Goal: Check status: Check status

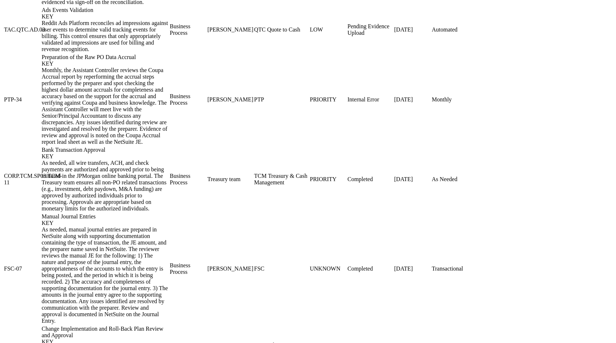
scroll to position [1051, 0]
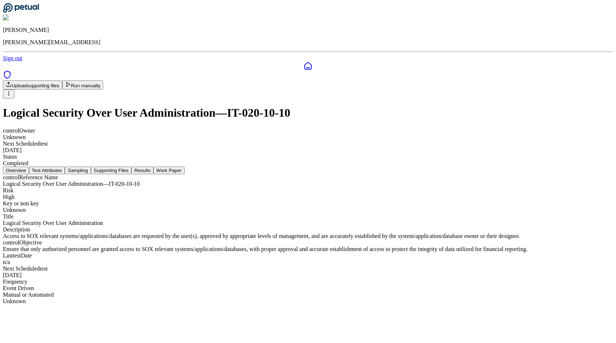
click at [65, 167] on button "Test Attributes" at bounding box center [47, 171] width 36 height 8
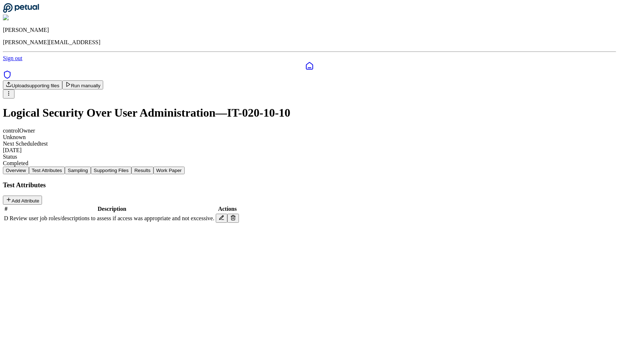
click at [91, 167] on button "Sampling" at bounding box center [78, 171] width 26 height 8
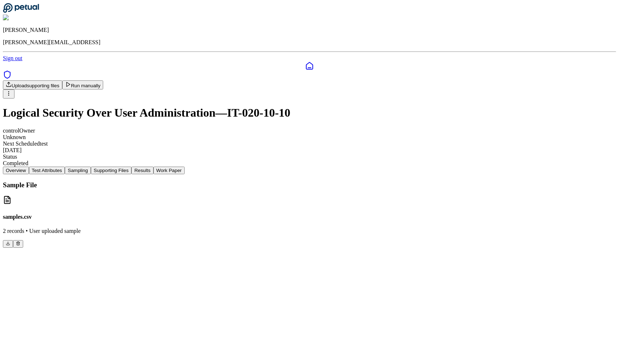
click at [131, 167] on button "Supporting Files" at bounding box center [111, 171] width 41 height 8
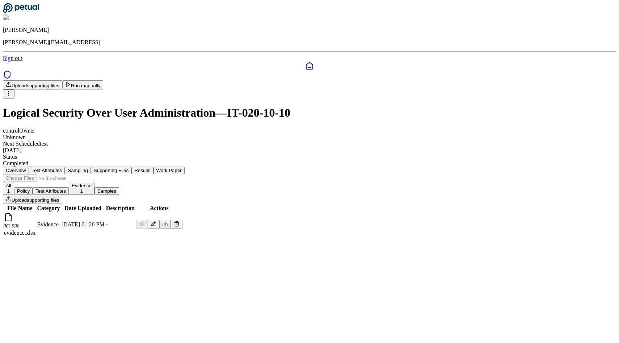
click at [153, 167] on button "Results" at bounding box center [142, 171] width 22 height 8
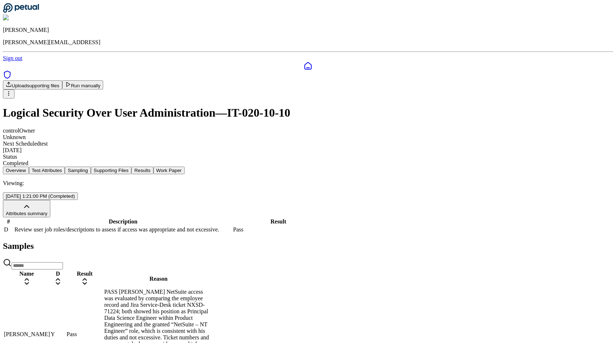
click at [395, 167] on nav "Overview Test Attributes Sampling Supporting Files Results Work Paper" at bounding box center [308, 171] width 611 height 8
click at [104, 80] on button "Run manually" at bounding box center [82, 84] width 41 height 9
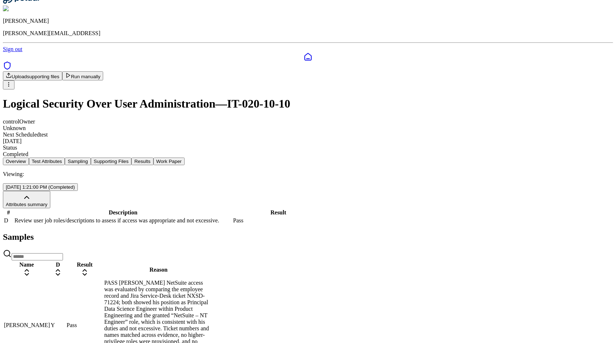
scroll to position [17, 0]
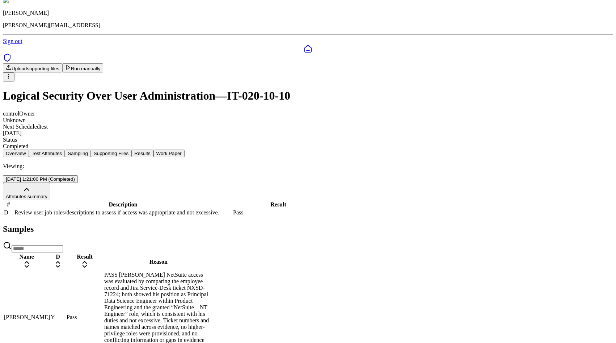
click at [185, 150] on button "Work Paper" at bounding box center [169, 154] width 31 height 8
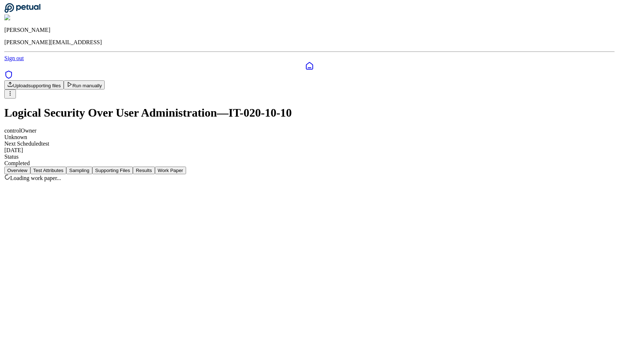
scroll to position [0, 0]
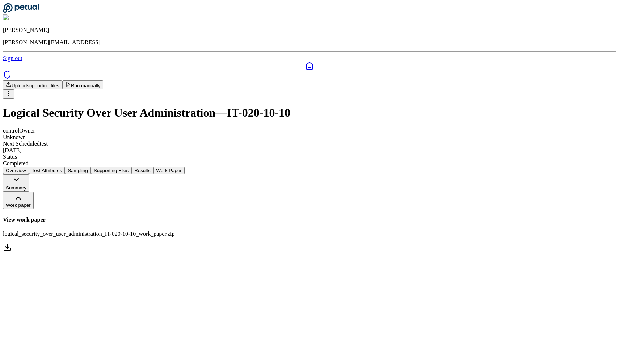
click at [316, 217] on link "View work paper logical_security_over_user_administration_IT-020-10-10_work_pap…" at bounding box center [310, 235] width 614 height 36
click at [29, 167] on button "Overview" at bounding box center [16, 171] width 26 height 8
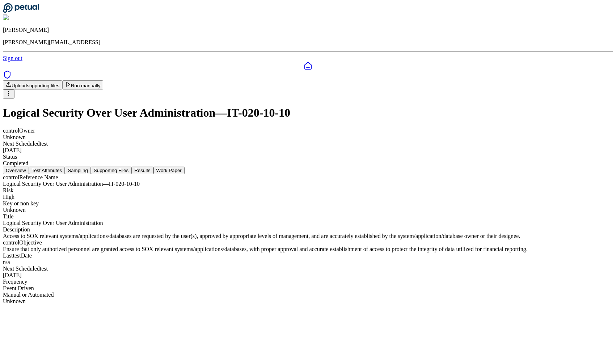
click at [91, 167] on button "Sampling" at bounding box center [78, 171] width 26 height 8
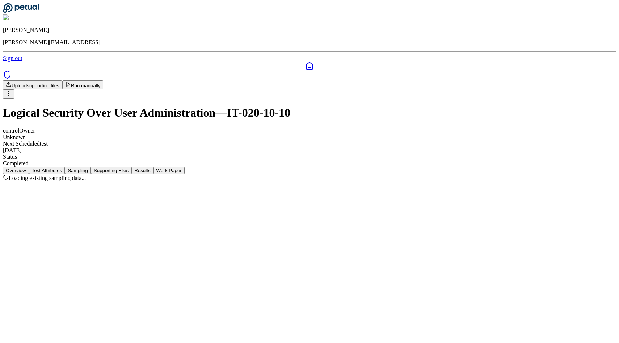
click at [131, 167] on button "Supporting Files" at bounding box center [111, 171] width 41 height 8
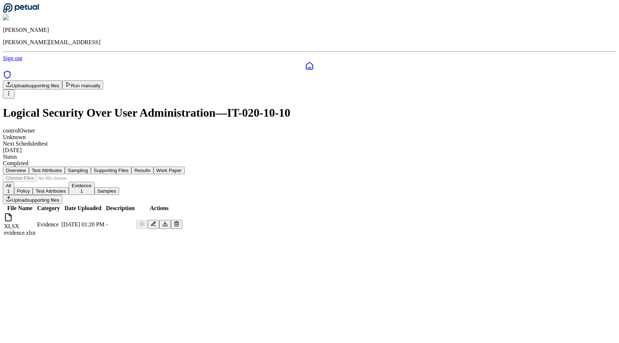
click at [65, 167] on button "Test Attributes" at bounding box center [47, 171] width 36 height 8
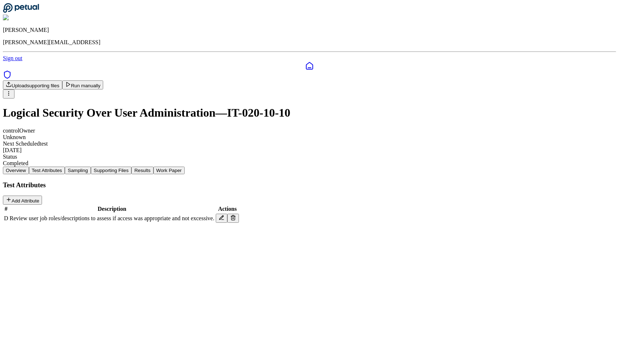
click at [238, 167] on nav "Overview Test Attributes Sampling Supporting Files Results Work Paper" at bounding box center [310, 171] width 614 height 8
click at [91, 167] on button "Sampling" at bounding box center [78, 171] width 26 height 8
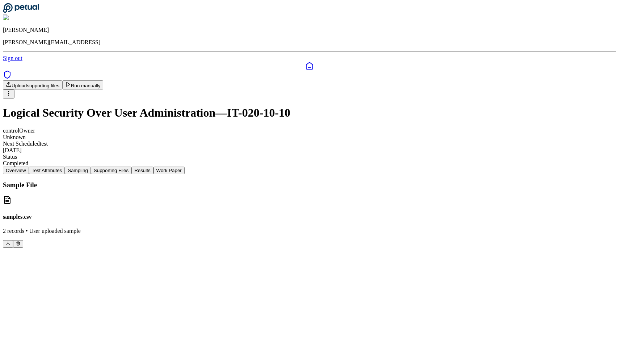
click at [381, 127] on div "control Owner Unknown Next Scheduled test [DATE] Status Completed" at bounding box center [310, 146] width 614 height 39
